Goal: Navigation & Orientation: Go to known website

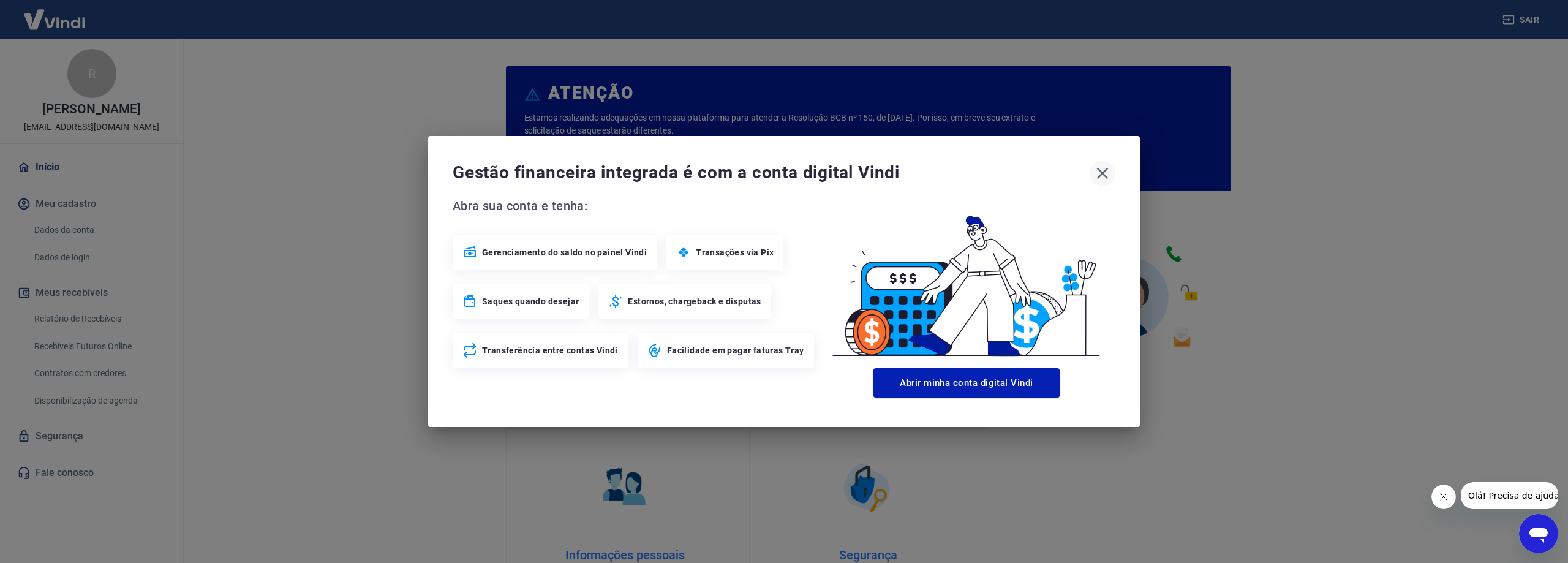
click at [1106, 171] on icon "button" at bounding box center [1102, 173] width 20 height 20
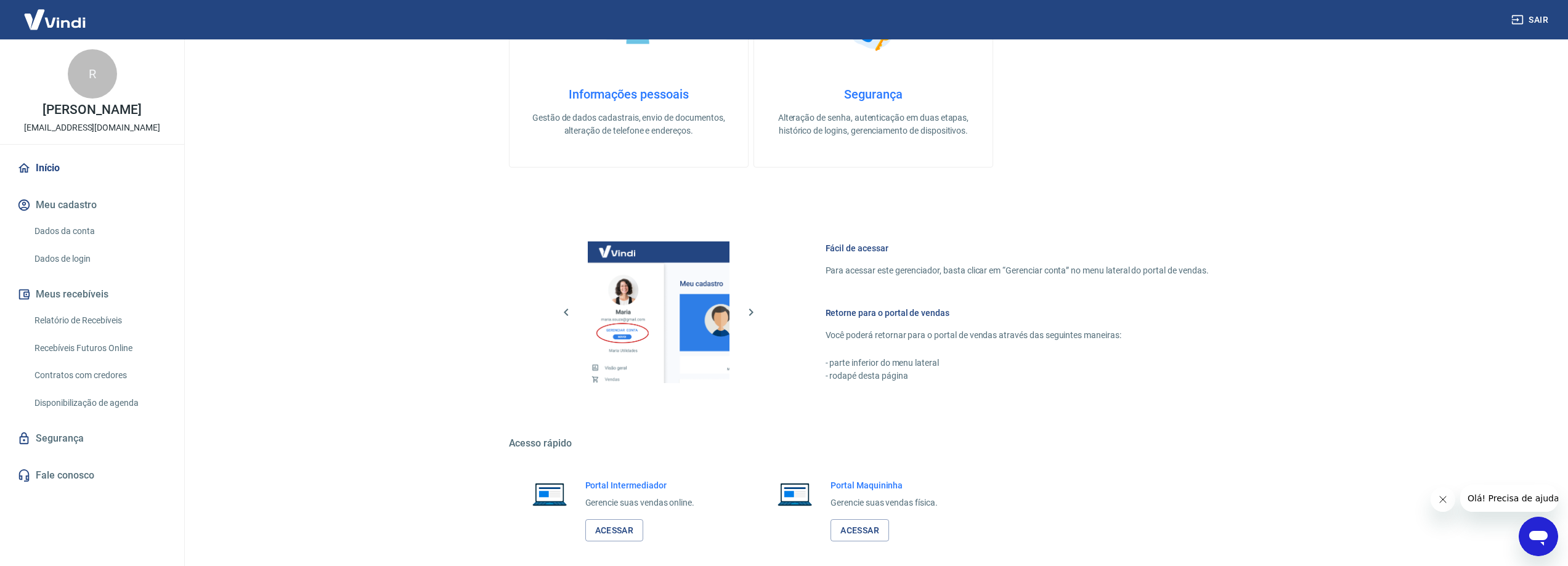
scroll to position [521, 0]
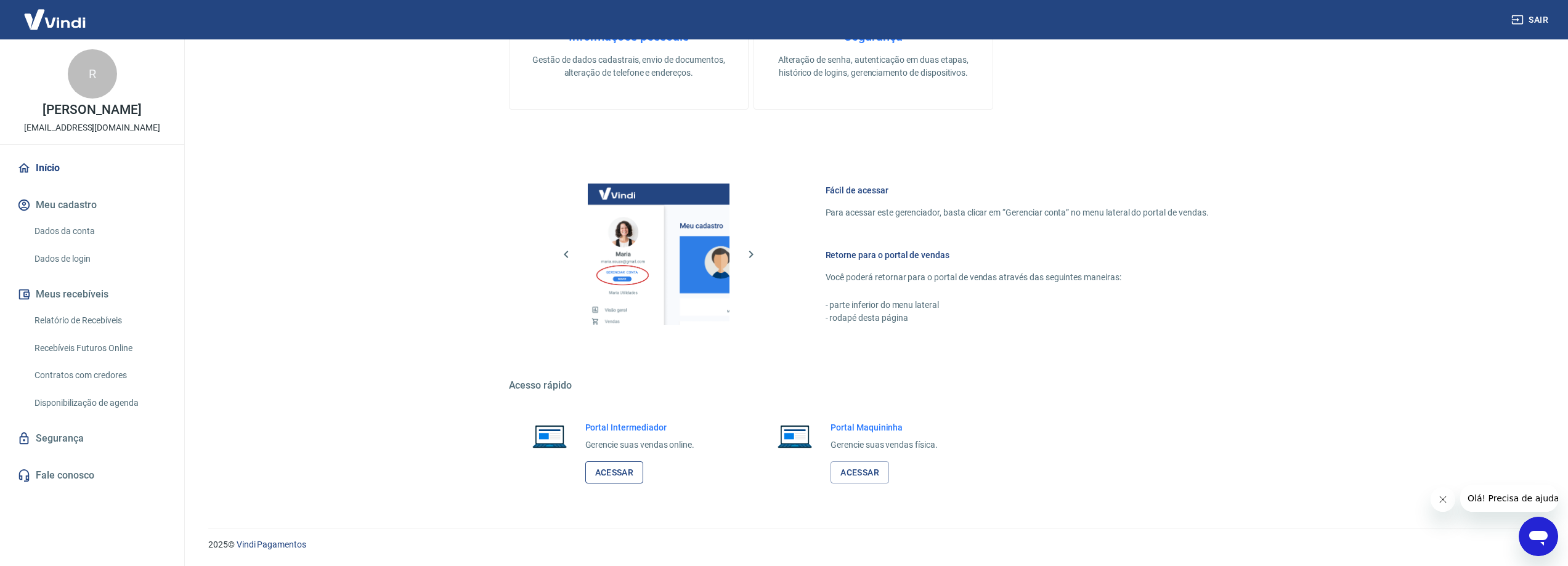
click at [611, 471] on link "Acessar" at bounding box center [615, 472] width 59 height 23
